Goal: Information Seeking & Learning: Find specific fact

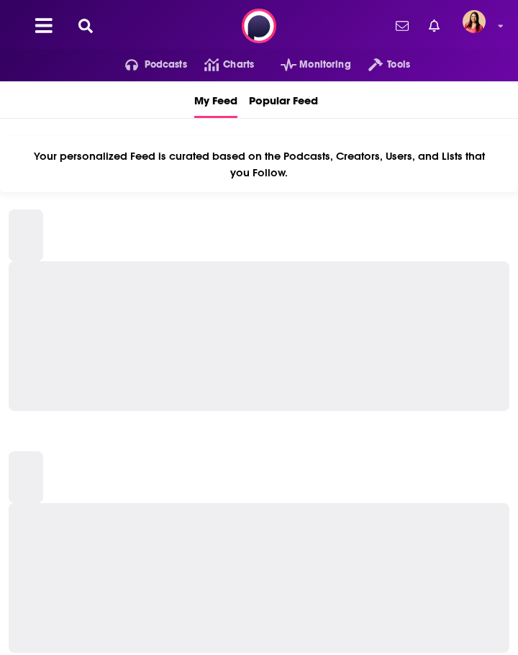
click at [89, 24] on icon at bounding box center [85, 26] width 14 height 14
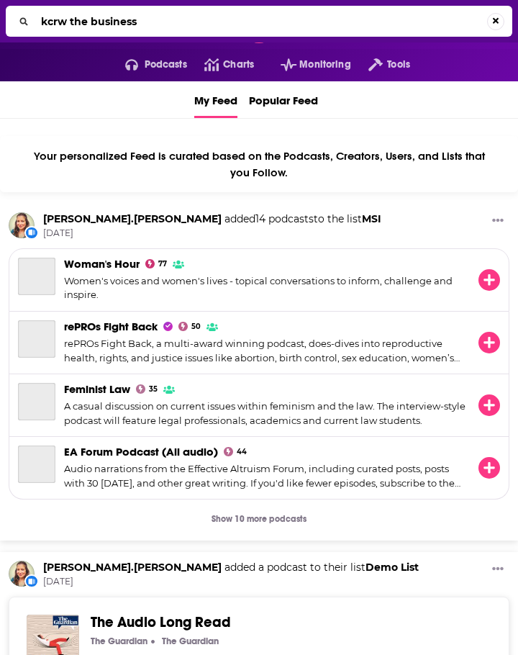
type input "kcrw the business"
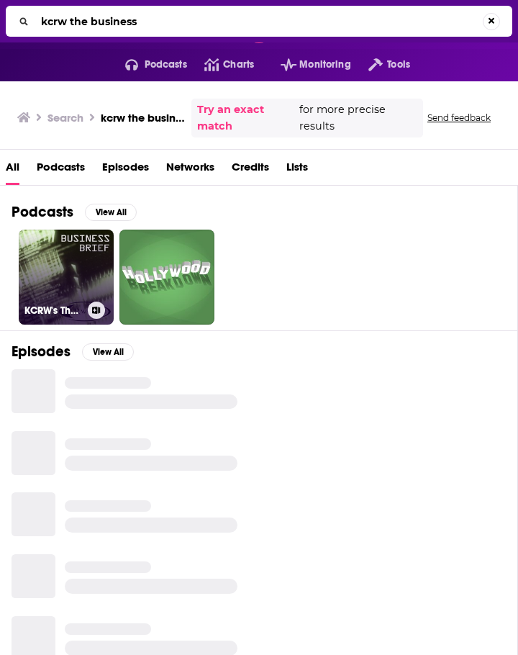
click at [76, 259] on link "KCRW's The Business Brief" at bounding box center [66, 277] width 95 height 95
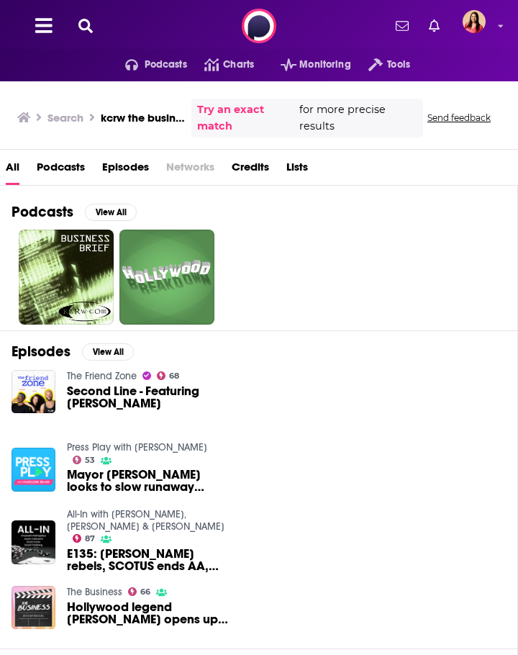
click at [80, 26] on icon at bounding box center [85, 26] width 14 height 14
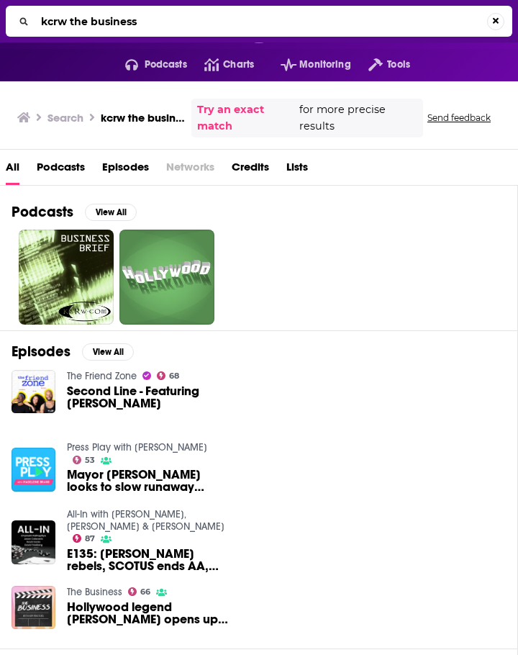
click at [46, 7] on div "kcrw the business" at bounding box center [259, 21] width 507 height 31
drag, startPoint x: 72, startPoint y: 17, endPoint x: 22, endPoint y: 22, distance: 49.9
click at [22, 22] on div "kcrw the business" at bounding box center [259, 21] width 507 height 31
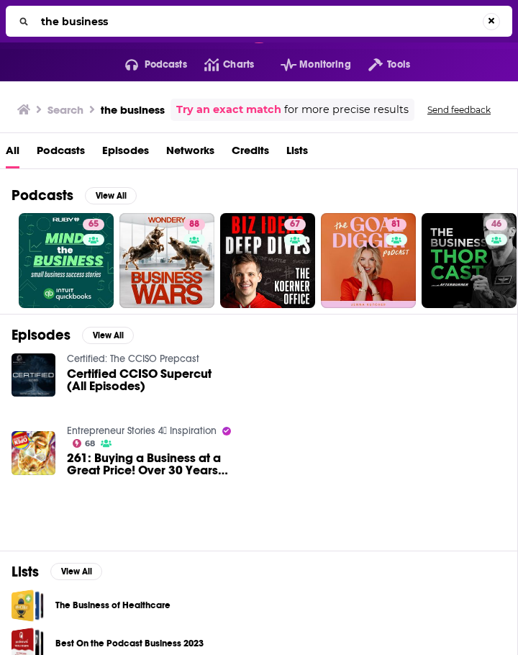
click at [40, 20] on input "the business" at bounding box center [259, 21] width 448 height 23
type input "kcrw the business"
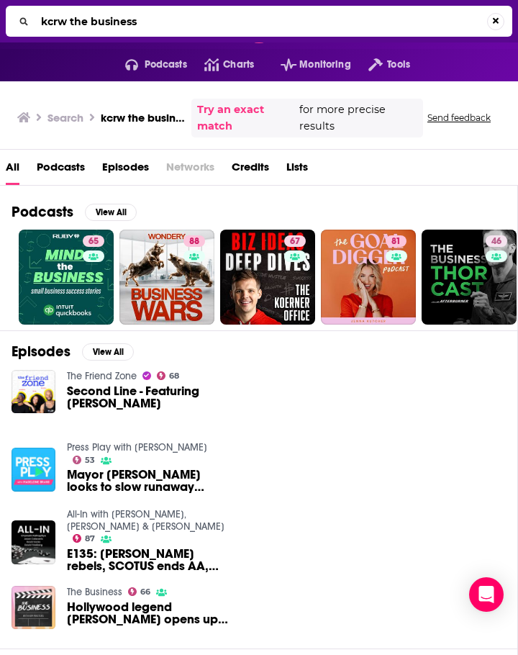
click at [166, 23] on input "kcrw the business" at bounding box center [261, 21] width 452 height 23
click at [489, 23] on button "Search..." at bounding box center [491, 21] width 17 height 17
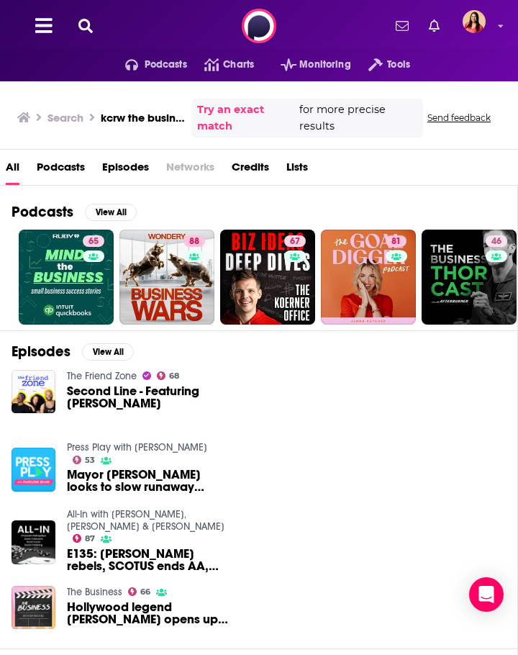
click at [78, 29] on icon at bounding box center [85, 26] width 14 height 14
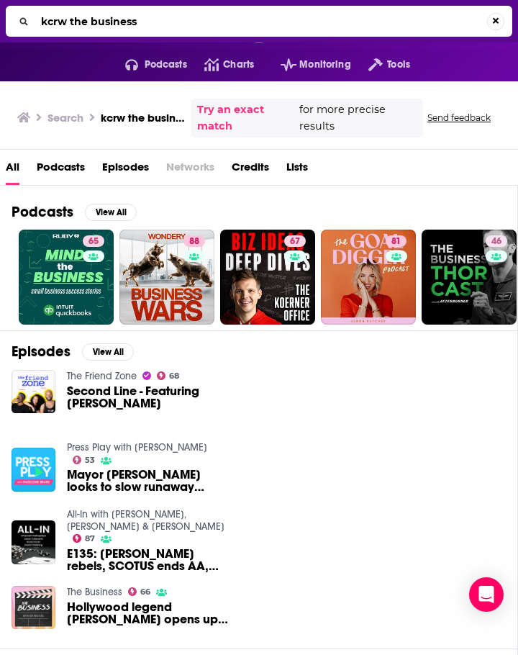
click at [143, 27] on input "kcrw the business" at bounding box center [261, 21] width 452 height 23
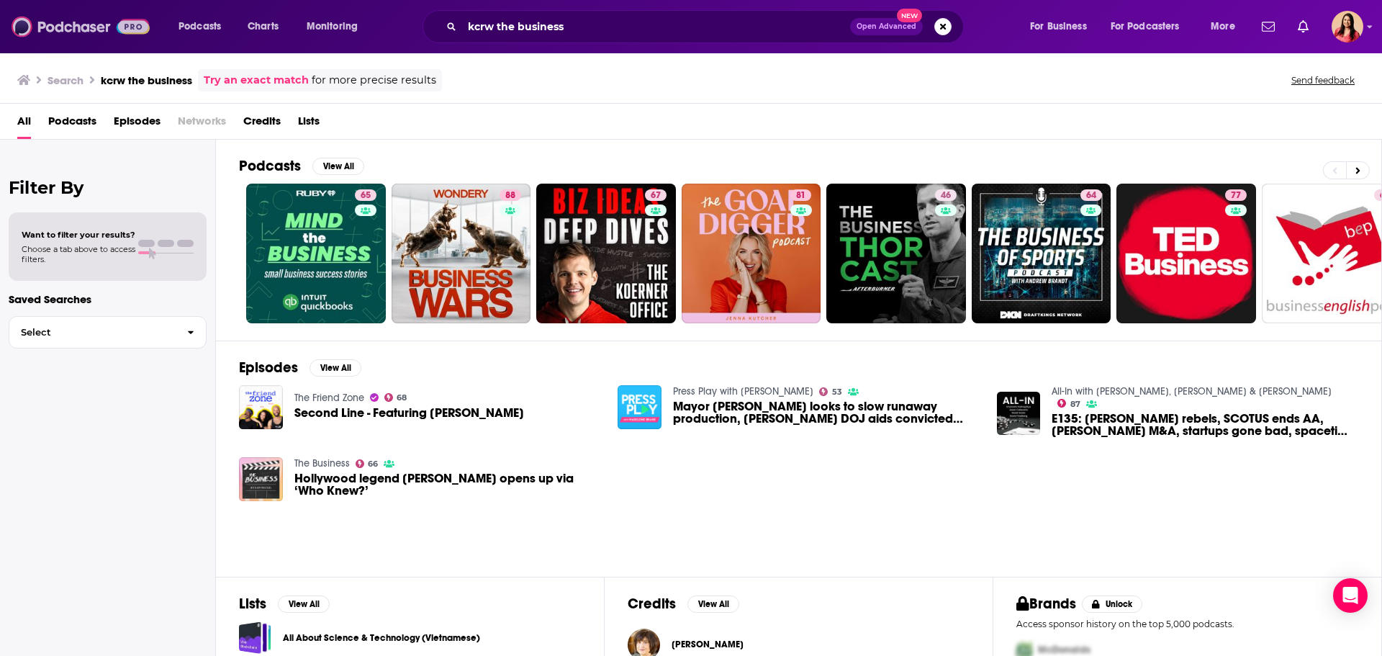
click at [55, 21] on img at bounding box center [81, 26] width 138 height 27
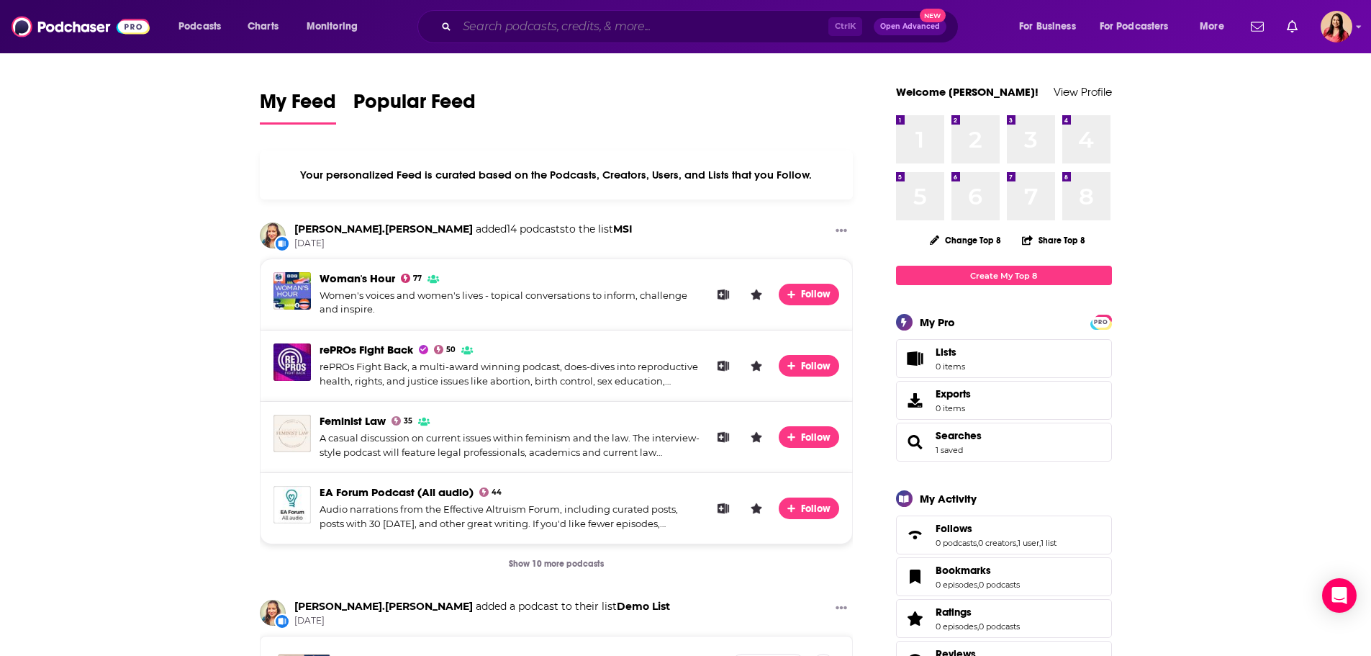
click at [518, 32] on input "Search podcasts, credits, & more..." at bounding box center [642, 26] width 371 height 23
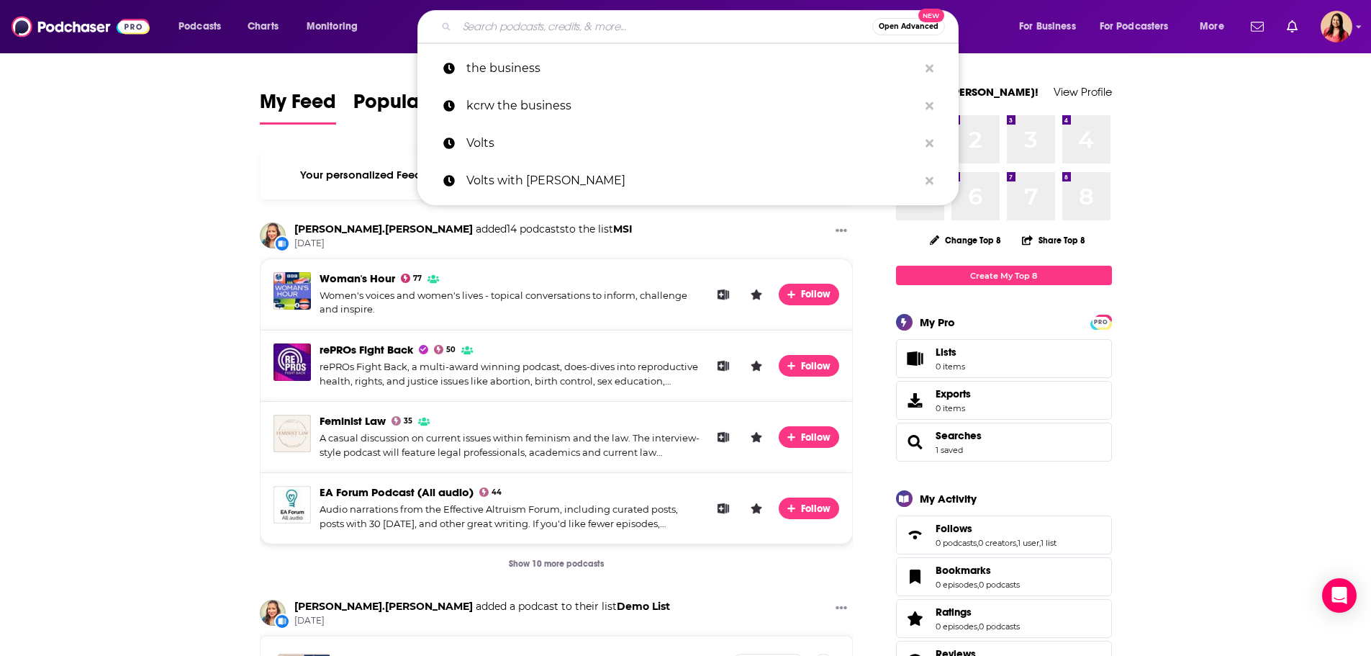
click at [518, 27] on input "Search podcasts, credits, & more..." at bounding box center [664, 26] width 415 height 23
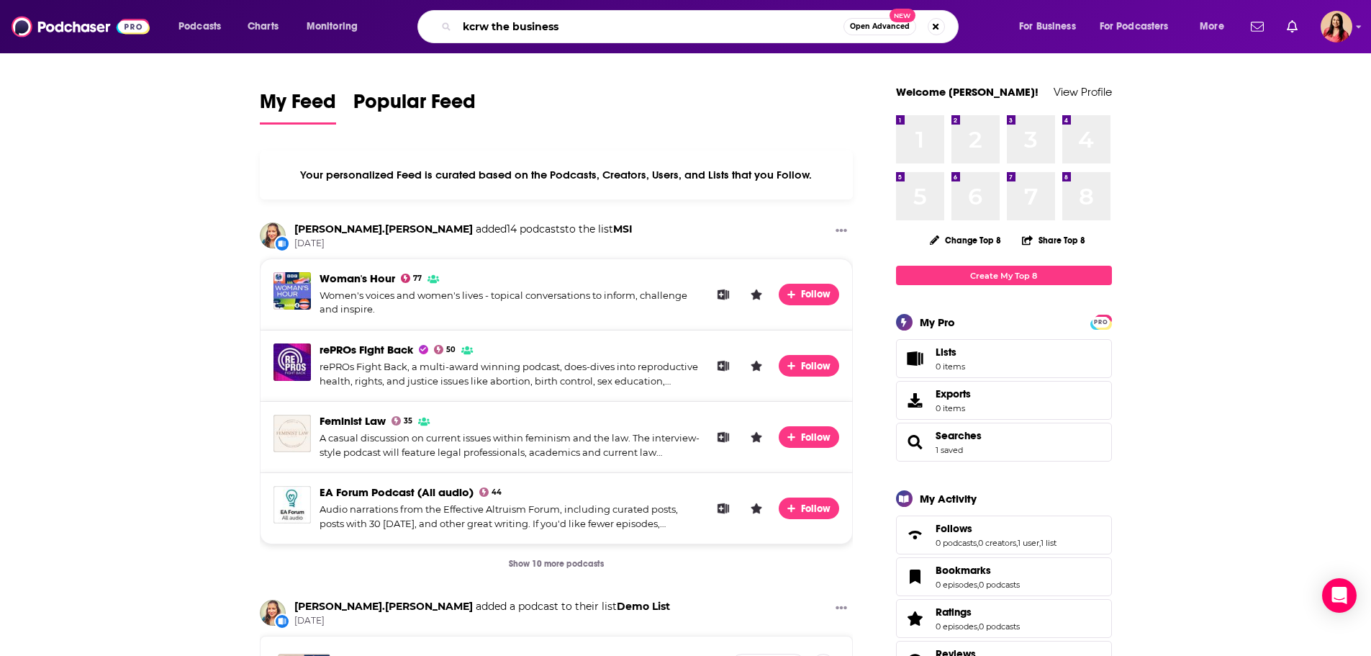
type input "kcrw the business"
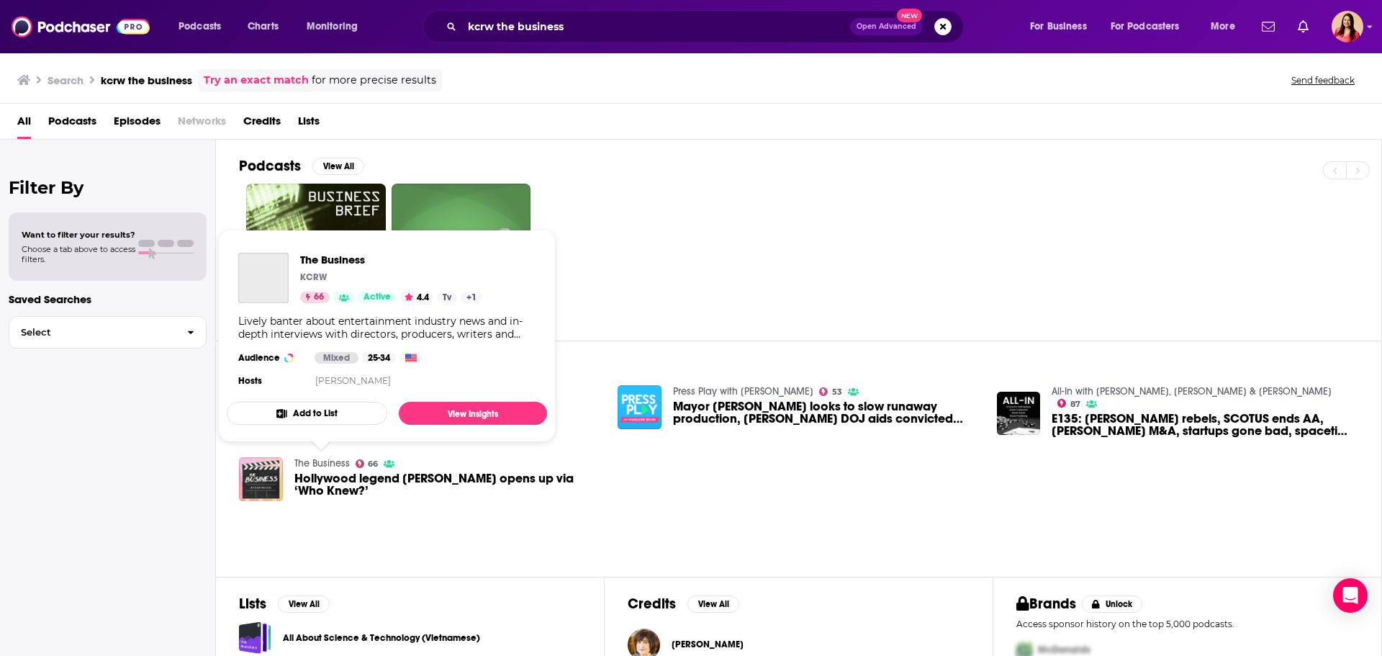
click at [321, 466] on link "The Business" at bounding box center [321, 463] width 55 height 12
